Goal: Navigation & Orientation: Find specific page/section

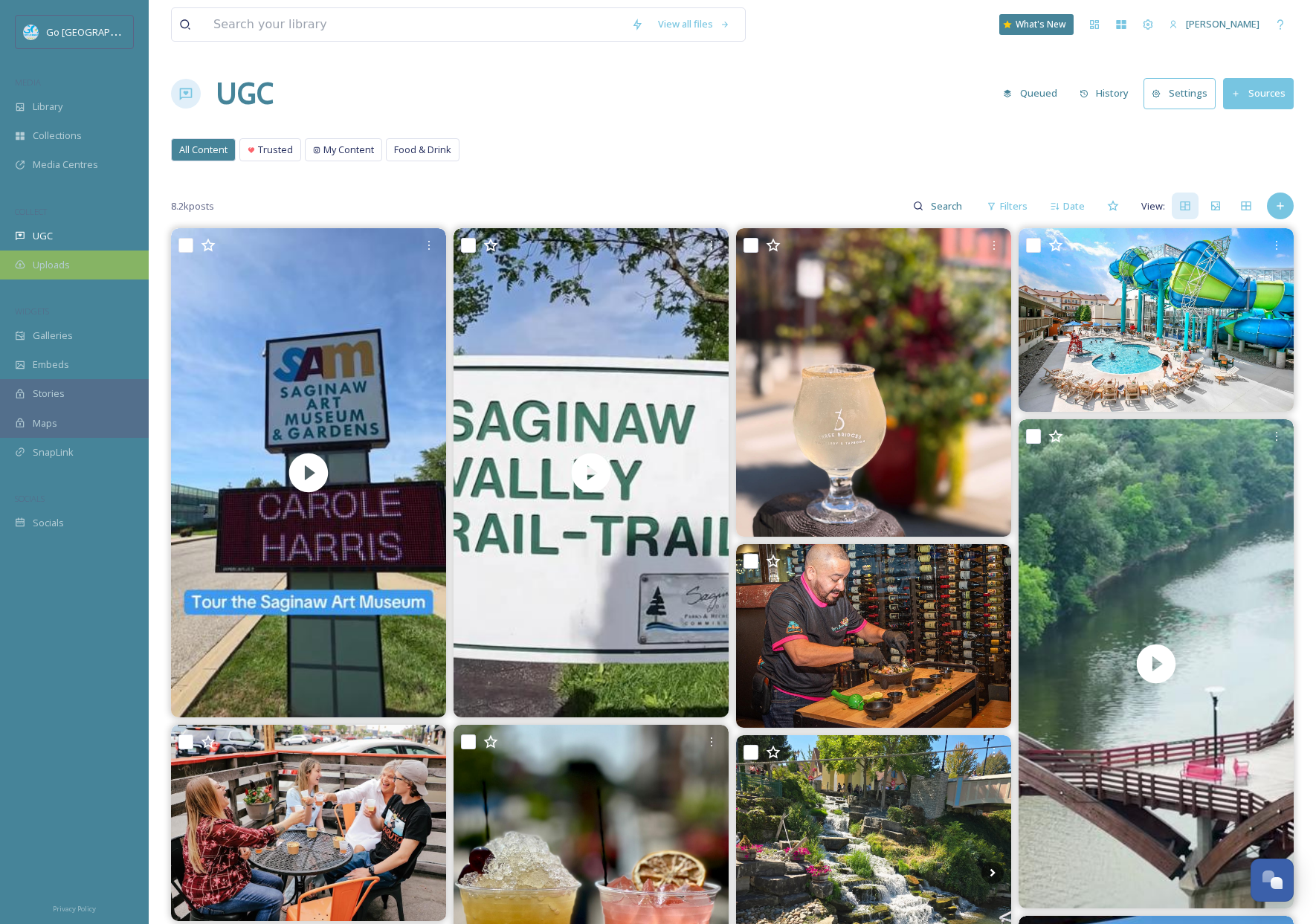
click at [109, 263] on div "Uploads" at bounding box center [74, 265] width 149 height 29
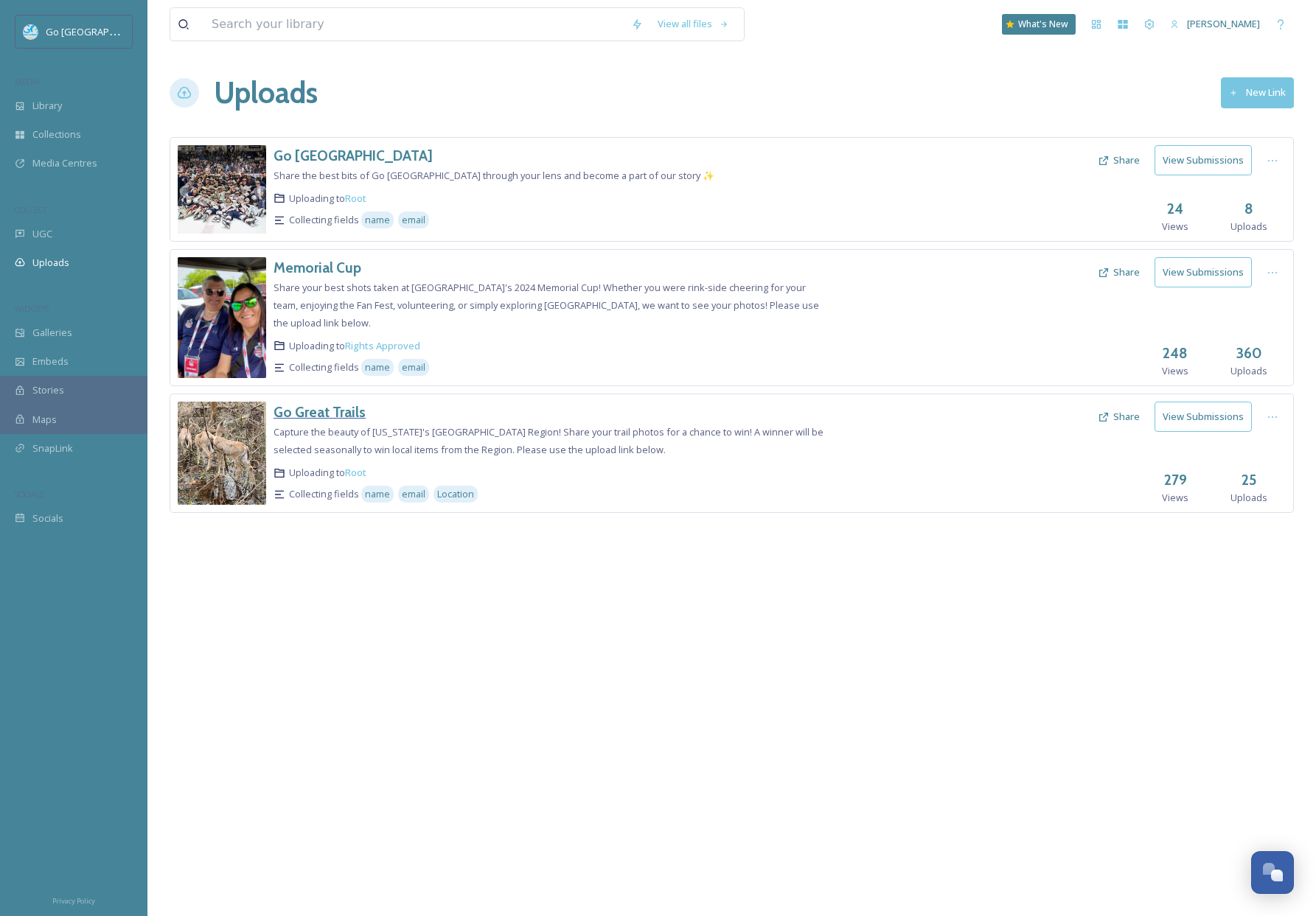
click at [337, 403] on h3 "Go Great Trails" at bounding box center [320, 412] width 92 height 17
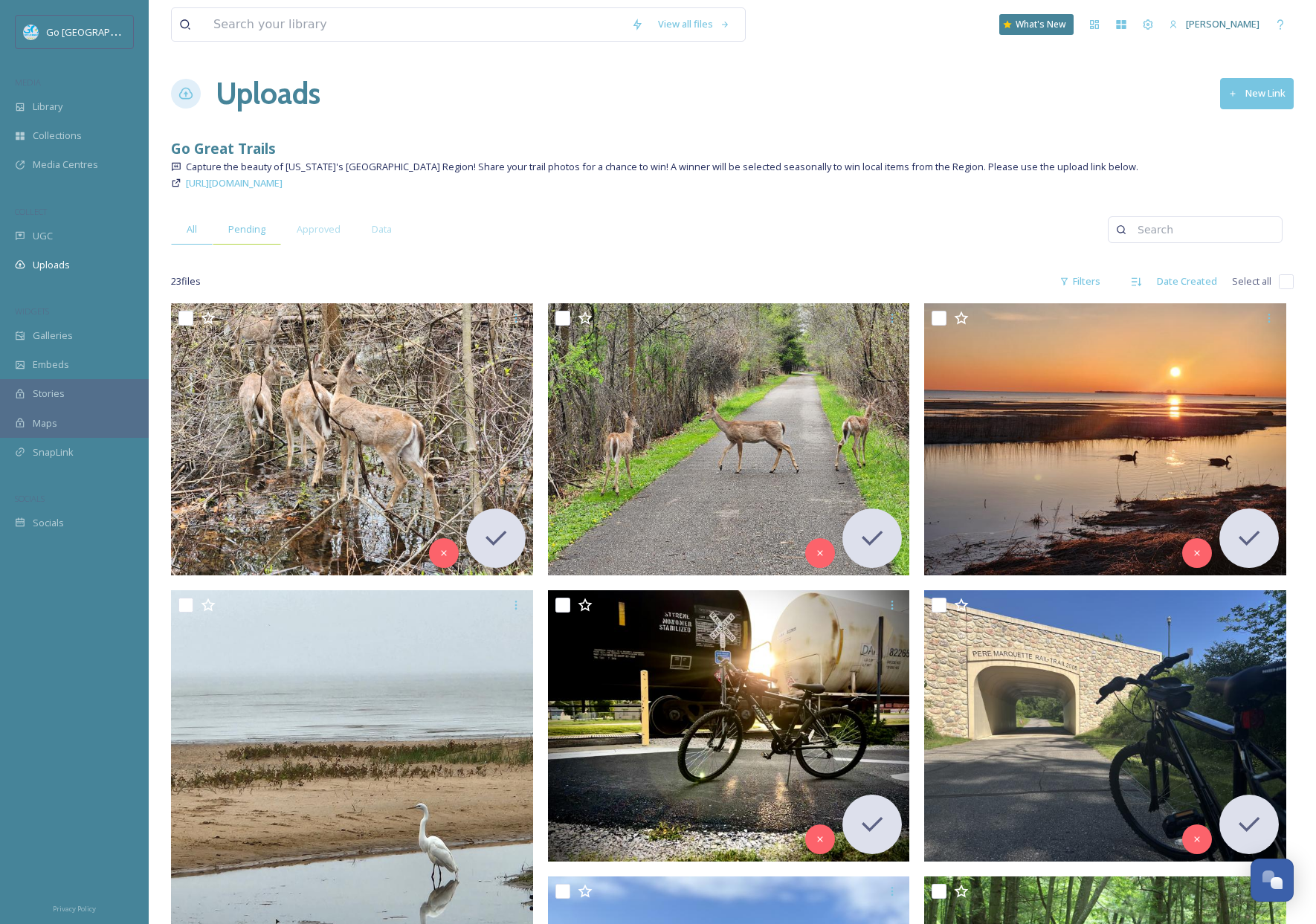
click at [244, 237] on span "Pending" at bounding box center [247, 229] width 37 height 14
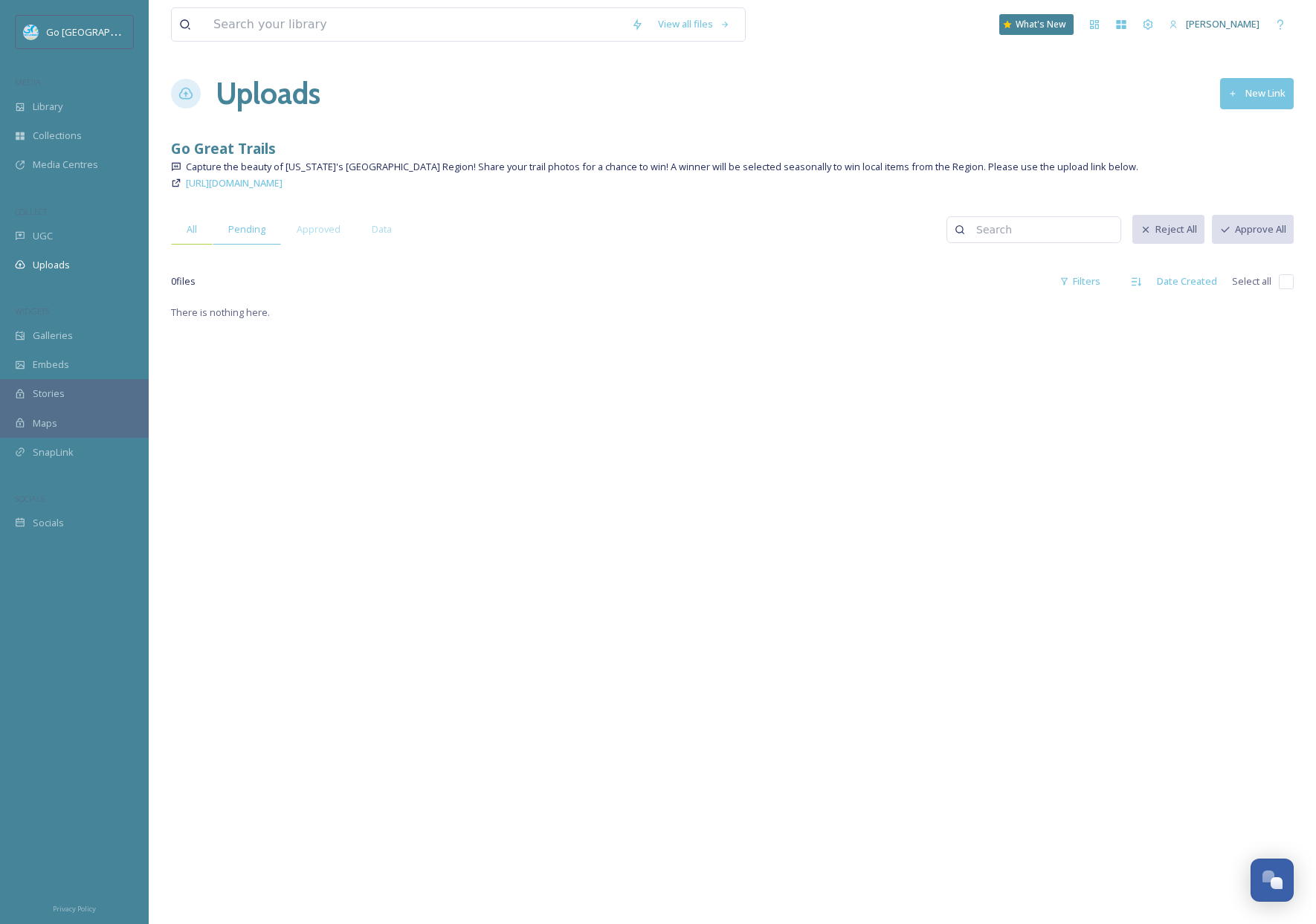
click at [193, 230] on span "All" at bounding box center [192, 229] width 11 height 14
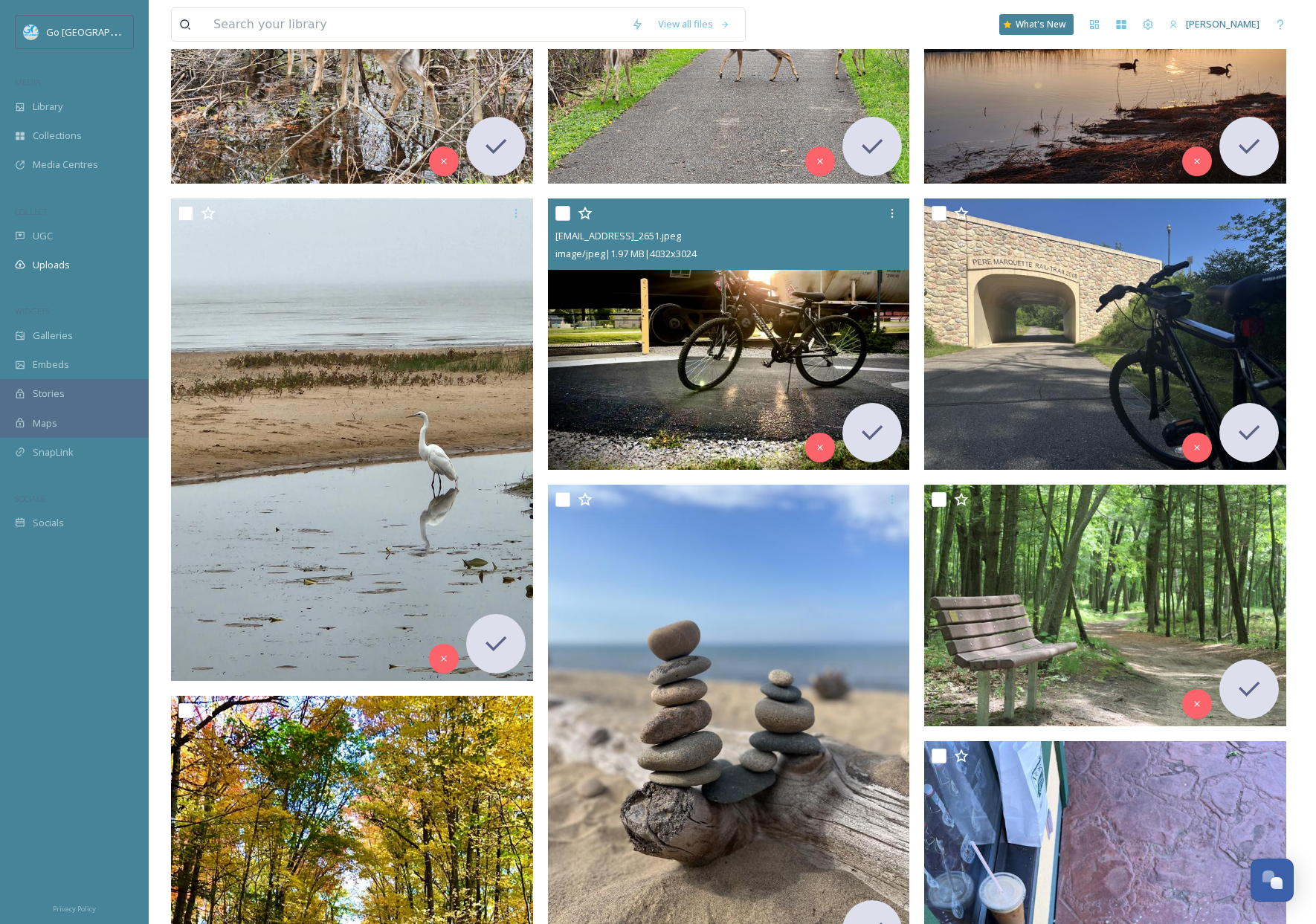
scroll to position [486, 0]
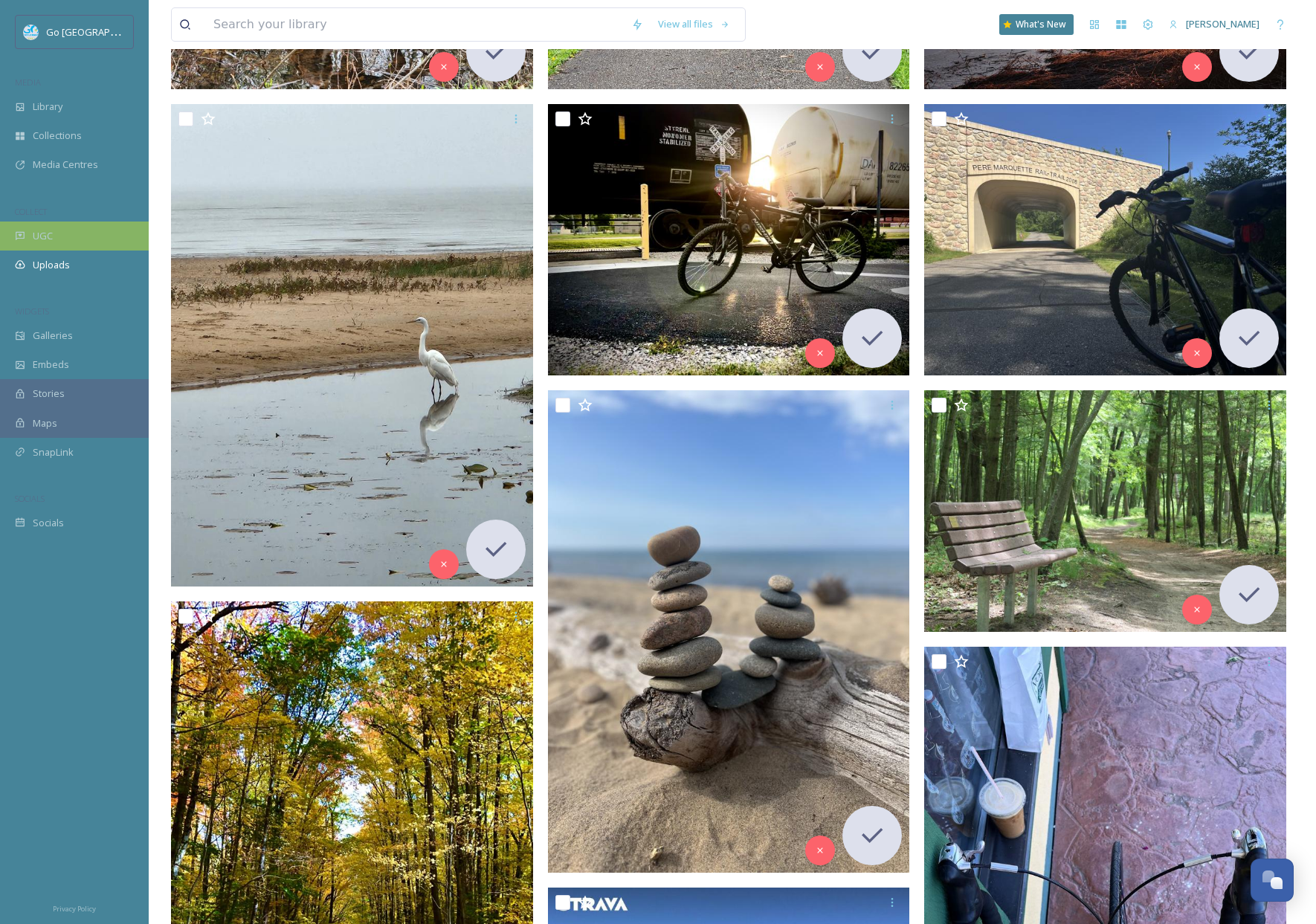
click at [79, 237] on div "UGC" at bounding box center [74, 236] width 149 height 29
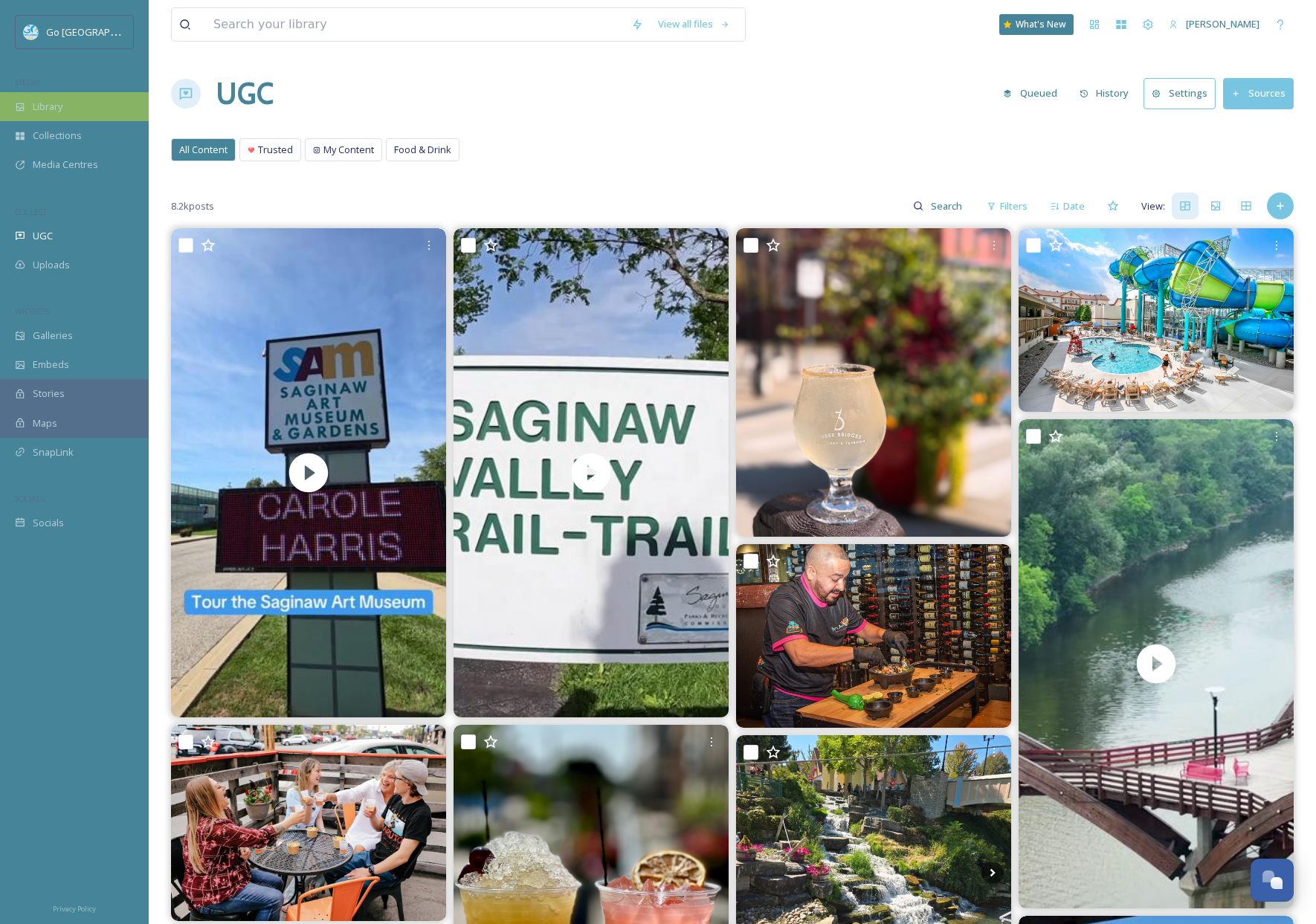
click at [75, 111] on div "Library" at bounding box center [74, 107] width 149 height 29
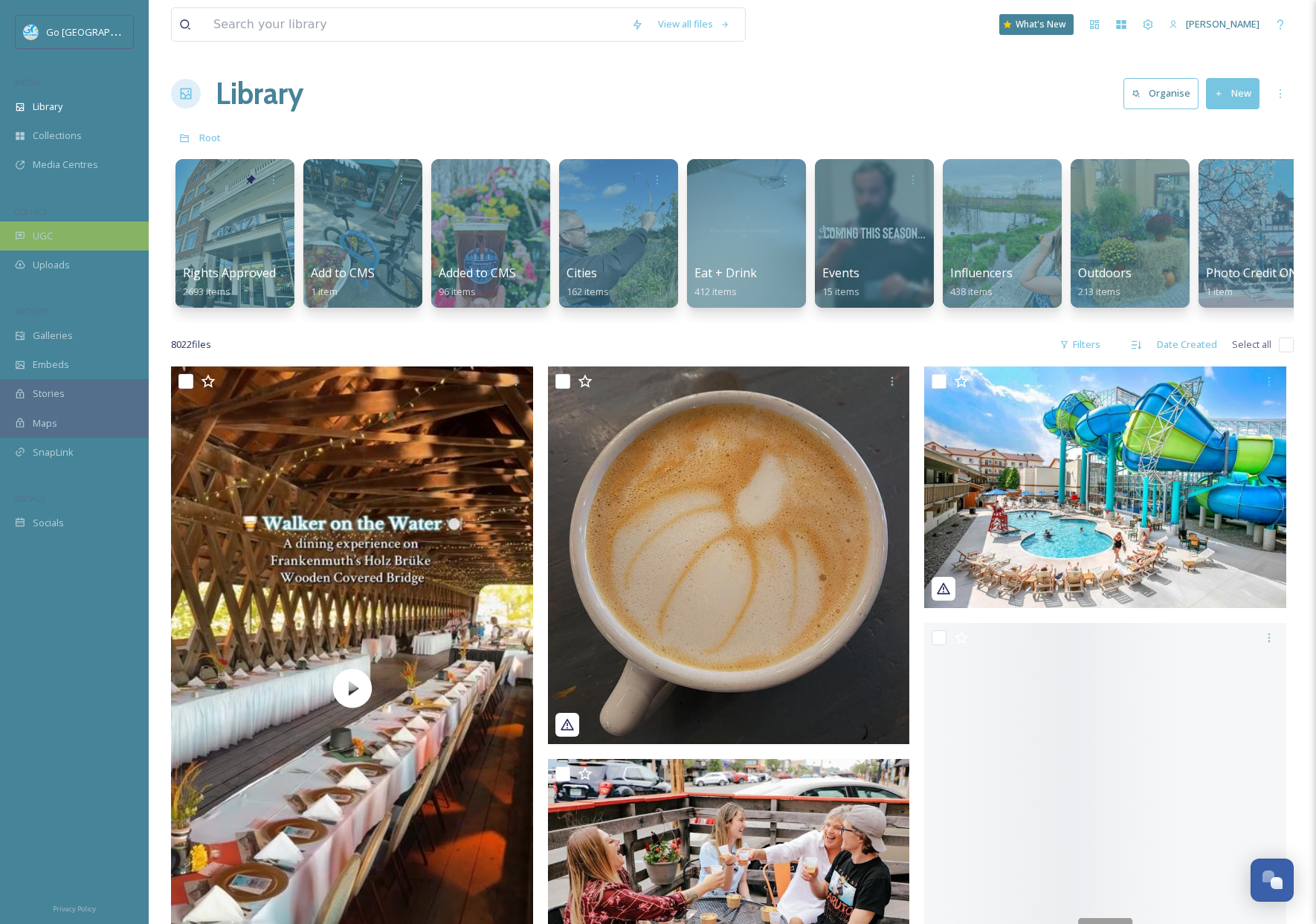
click at [97, 232] on div "UGC" at bounding box center [74, 236] width 149 height 29
